Goal: Navigation & Orientation: Find specific page/section

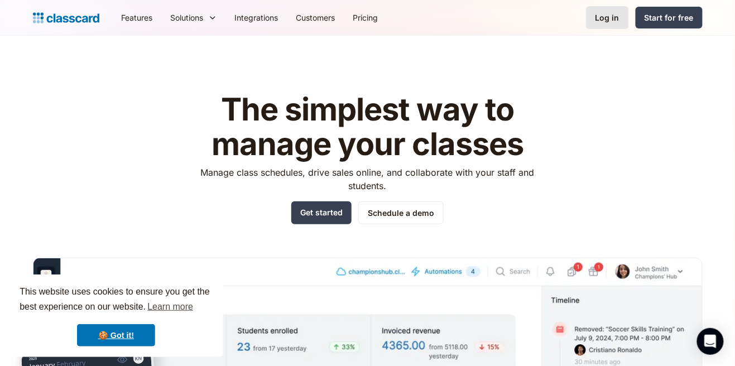
click at [612, 18] on div "Log in" at bounding box center [607, 18] width 24 height 12
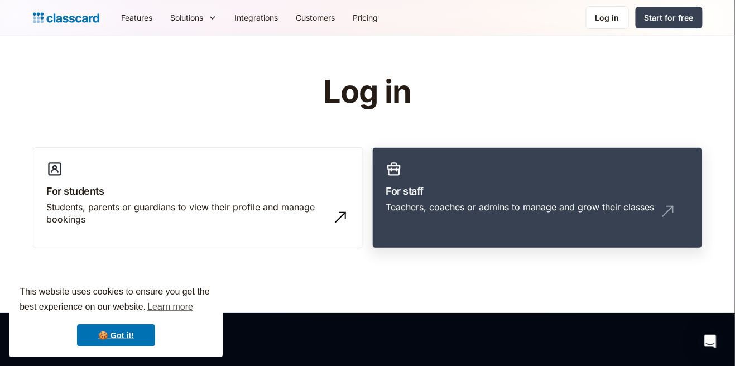
click at [603, 190] on h3 "For staff" at bounding box center [537, 191] width 302 height 15
